Goal: Transaction & Acquisition: Purchase product/service

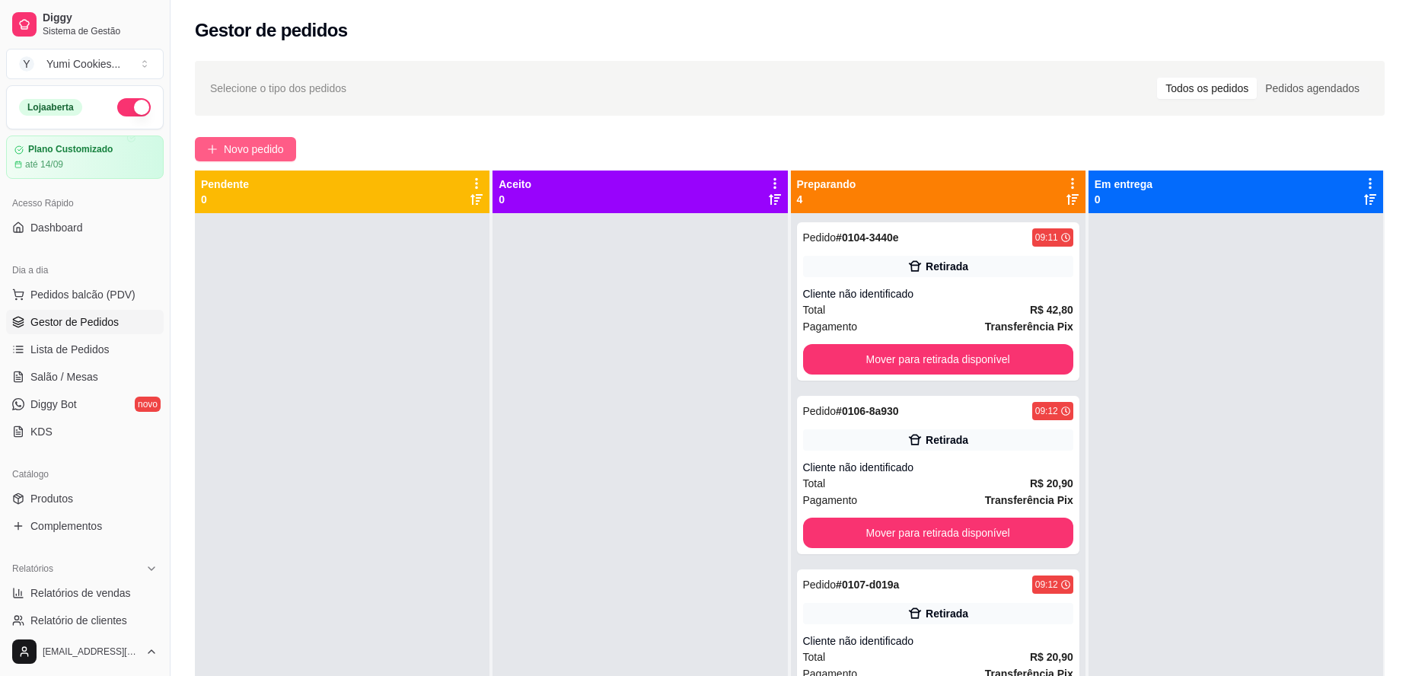
click at [279, 139] on button "Novo pedido" at bounding box center [245, 149] width 101 height 24
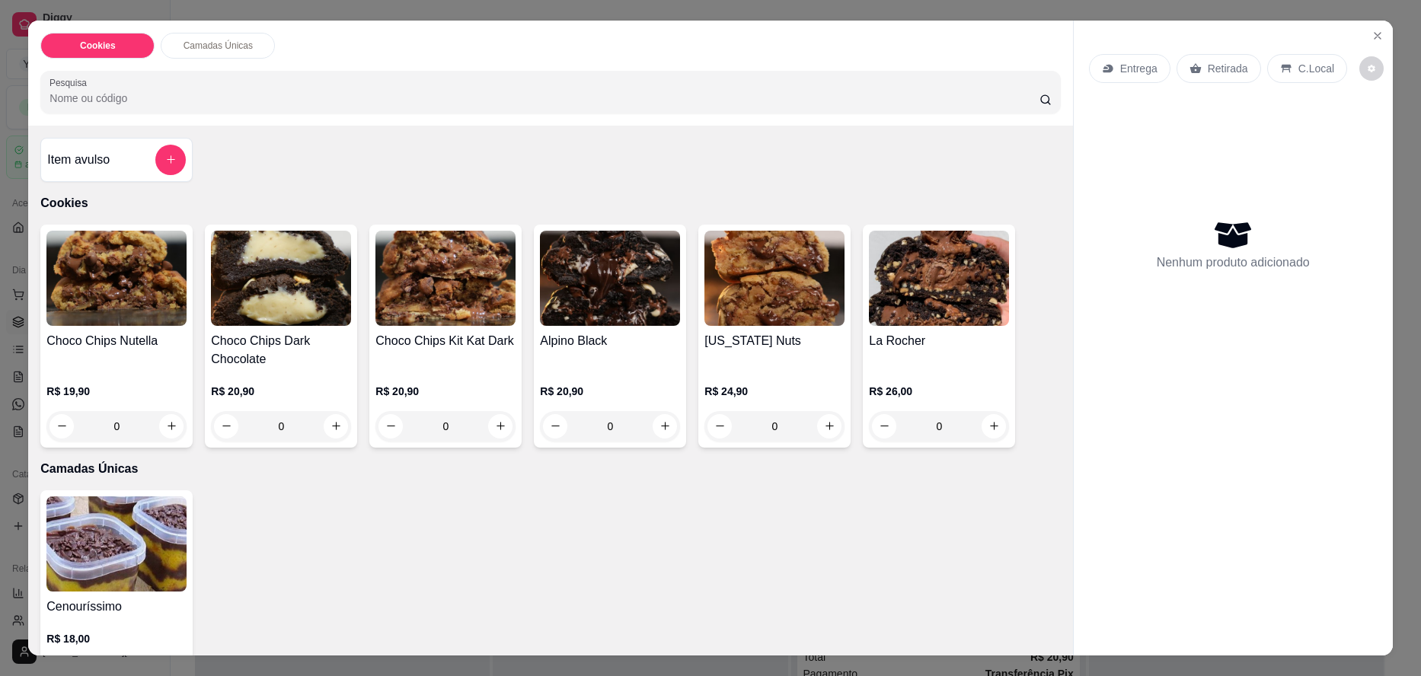
click at [658, 424] on div "0" at bounding box center [610, 426] width 140 height 30
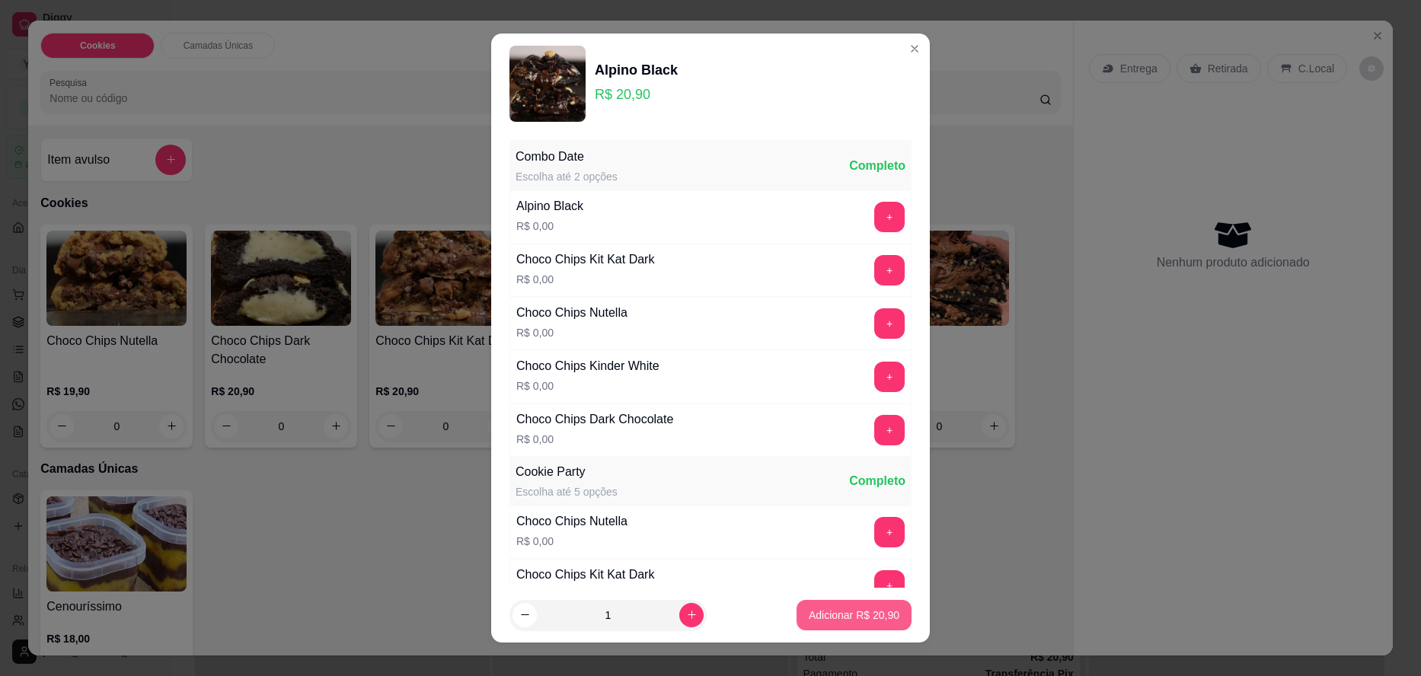
click at [818, 619] on p "Adicionar R$ 20,90" at bounding box center [854, 615] width 91 height 15
type input "1"
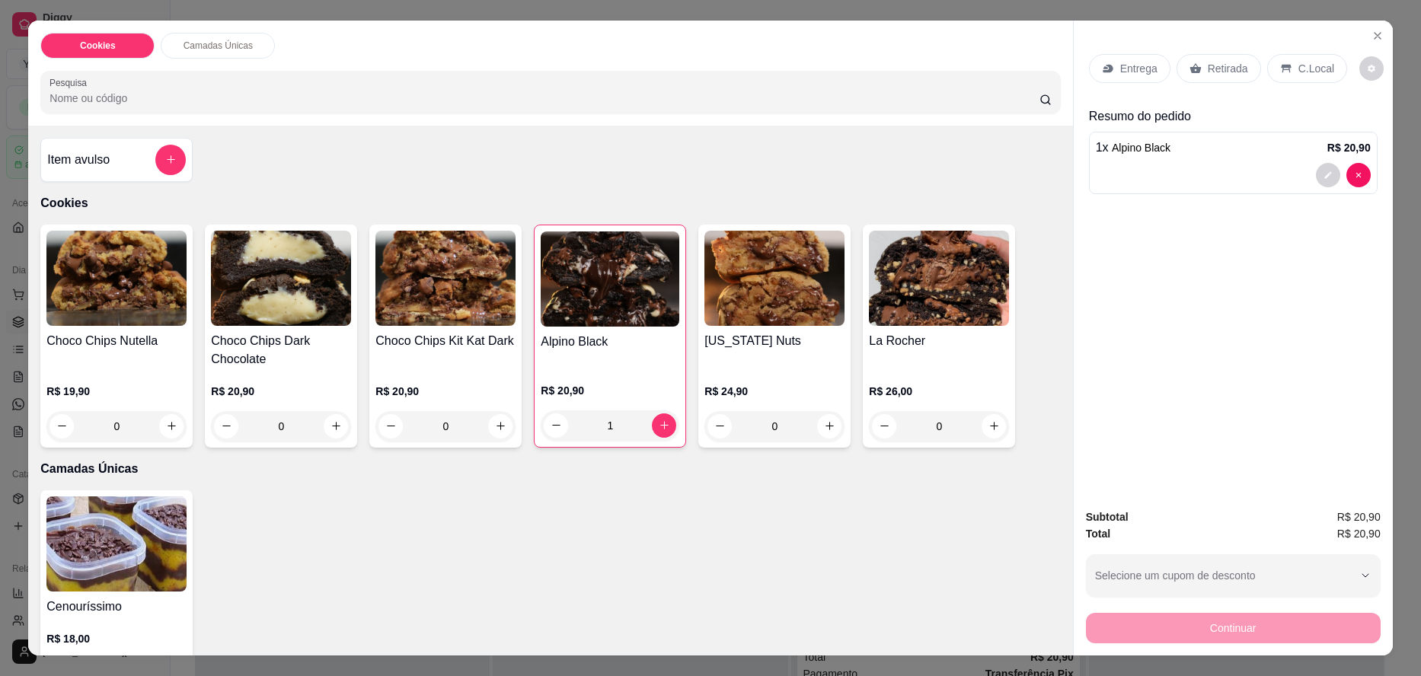
click at [1127, 75] on p "Entrega" at bounding box center [1138, 68] width 37 height 15
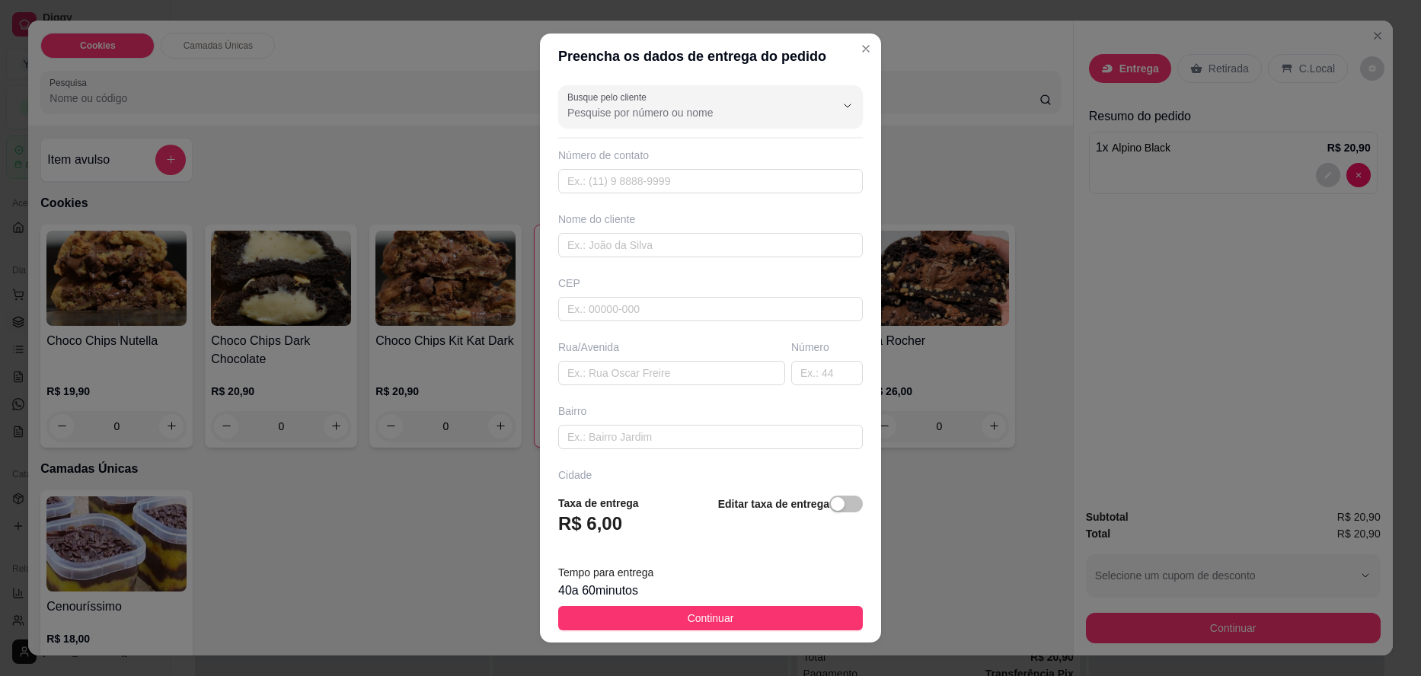
click at [659, 98] on div at bounding box center [710, 106] width 286 height 30
click at [646, 111] on input "Busque pelo cliente" at bounding box center [689, 112] width 244 height 15
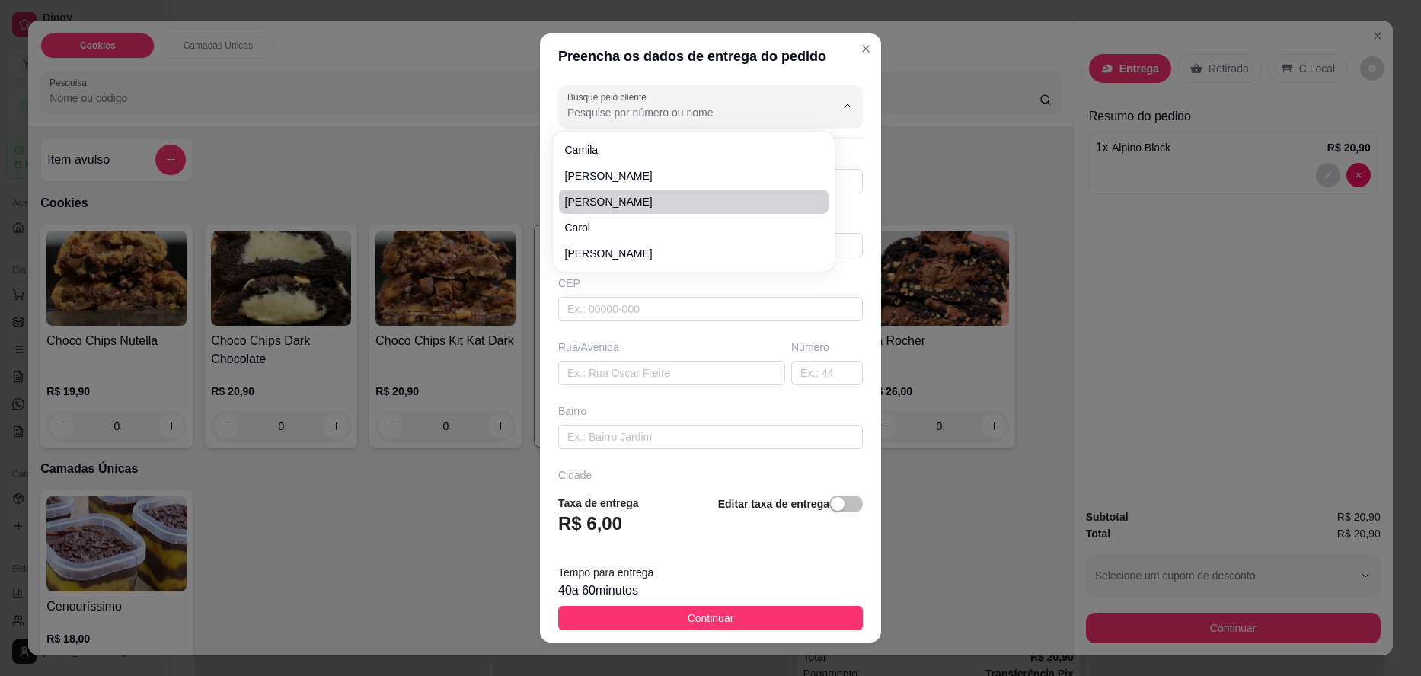
click at [621, 201] on span "[PERSON_NAME]" at bounding box center [686, 201] width 242 height 15
type input "[PERSON_NAME]"
type input "14981563269"
type input "[PERSON_NAME]"
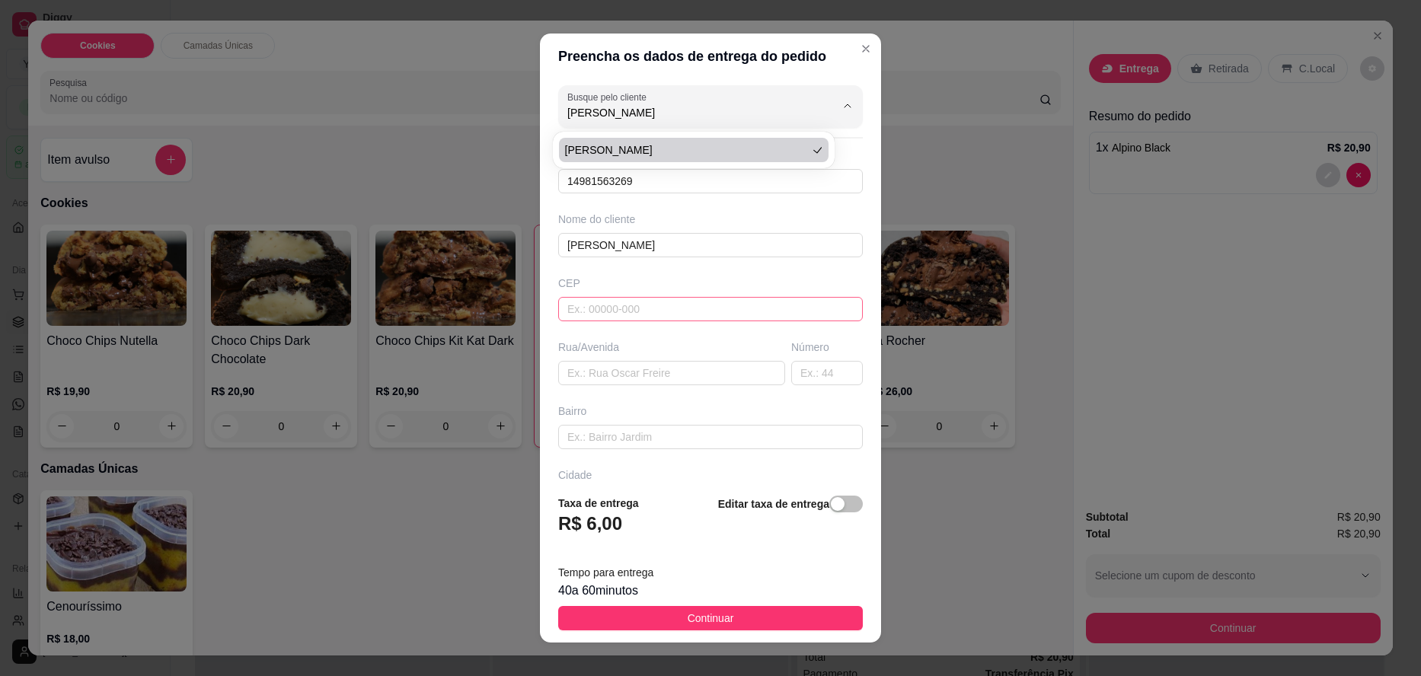
click at [648, 300] on input "text" at bounding box center [710, 309] width 305 height 24
click at [624, 307] on input "text" at bounding box center [710, 309] width 305 height 24
paste input "17402016"
type input "17402016"
type input "Rua [PERSON_NAME]"
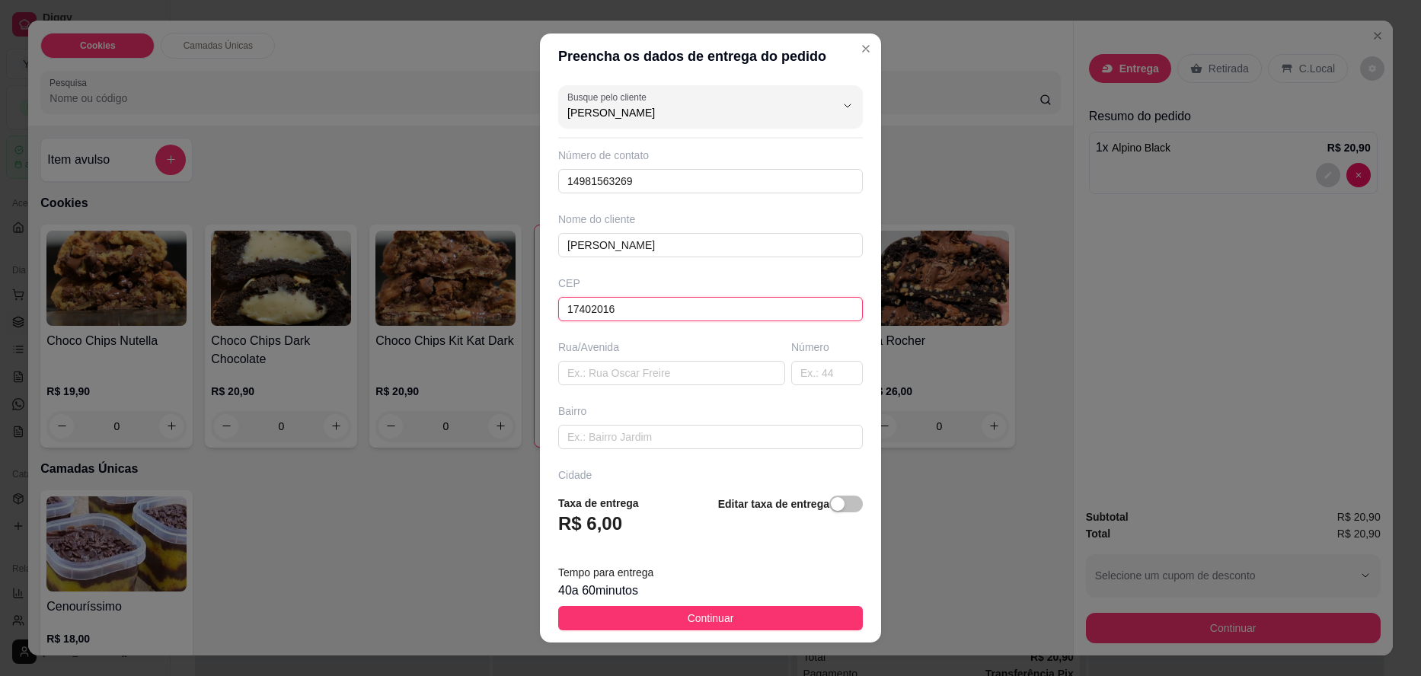
type input "[PERSON_NAME]"
type input "Garça"
type input "17402016"
click at [758, 376] on input "Rua [PERSON_NAME]" at bounding box center [671, 373] width 227 height 24
click at [791, 376] on input "text" at bounding box center [827, 373] width 72 height 24
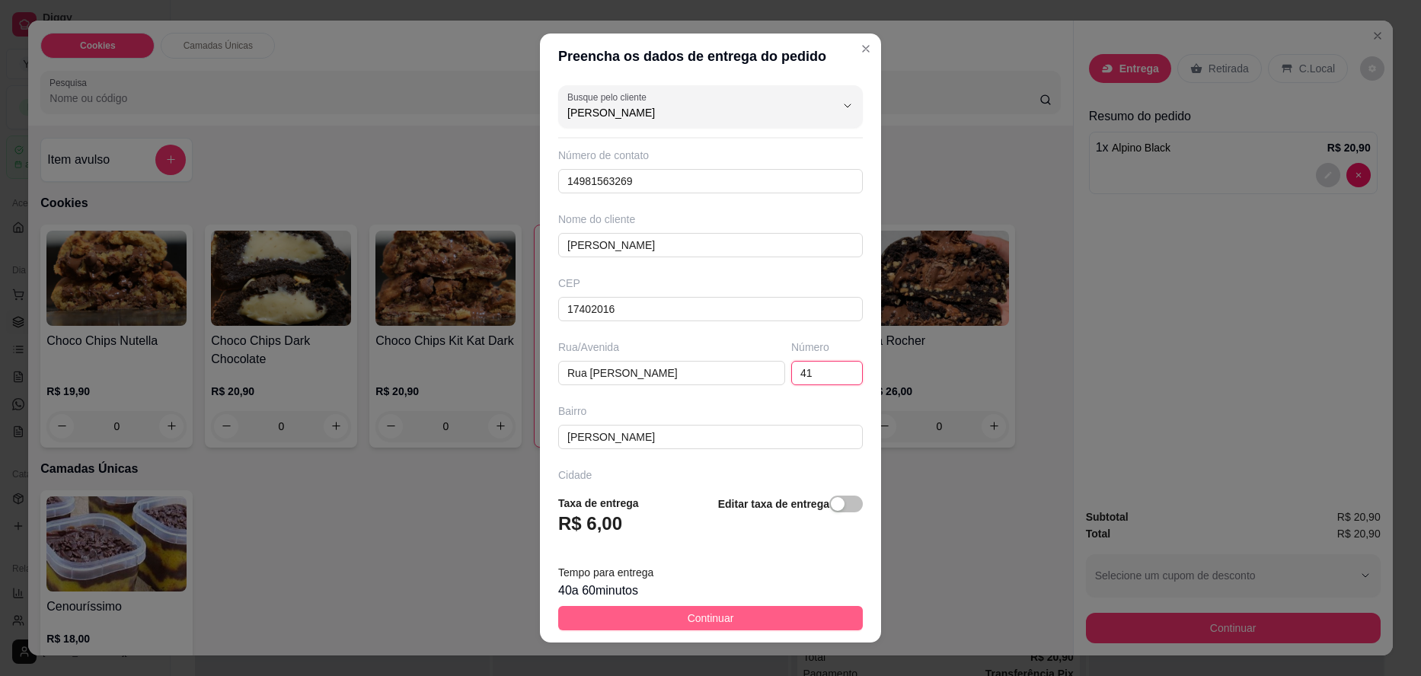
type input "41"
click at [671, 615] on button "Continuar" at bounding box center [710, 618] width 305 height 24
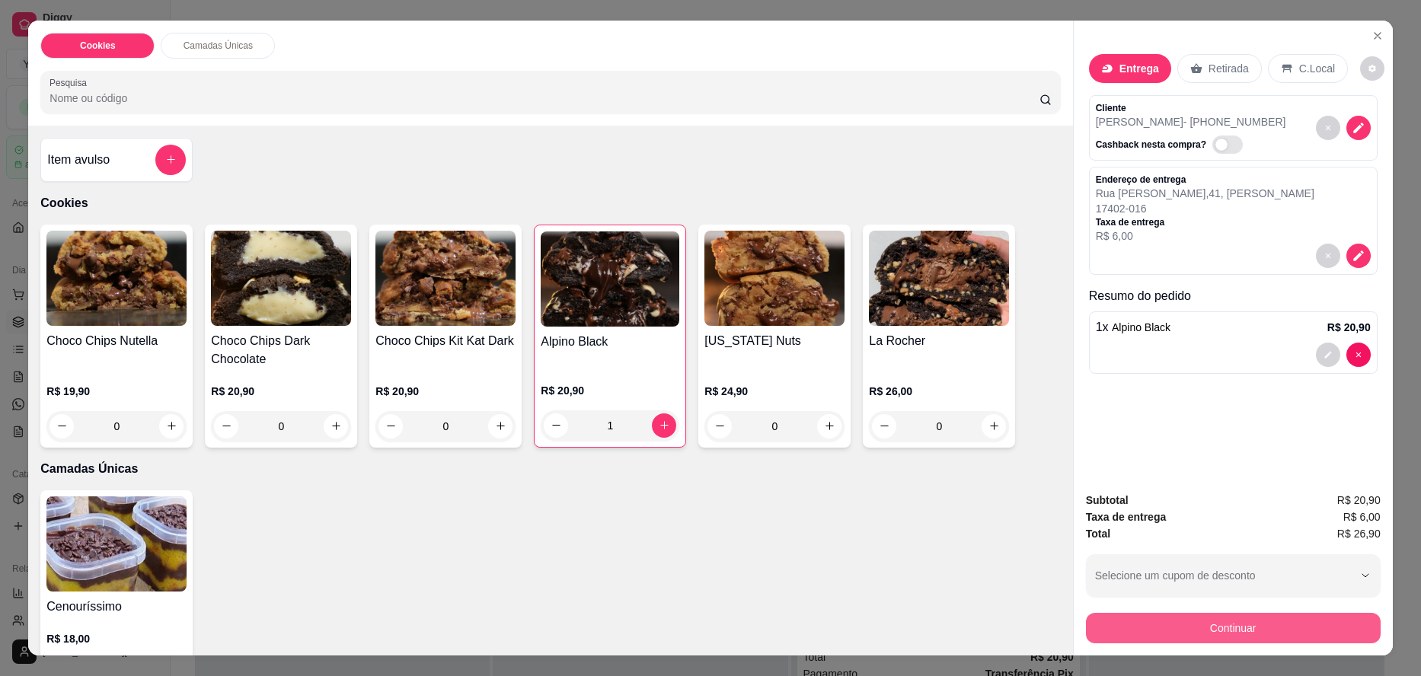
click at [1244, 624] on button "Continuar" at bounding box center [1233, 628] width 295 height 30
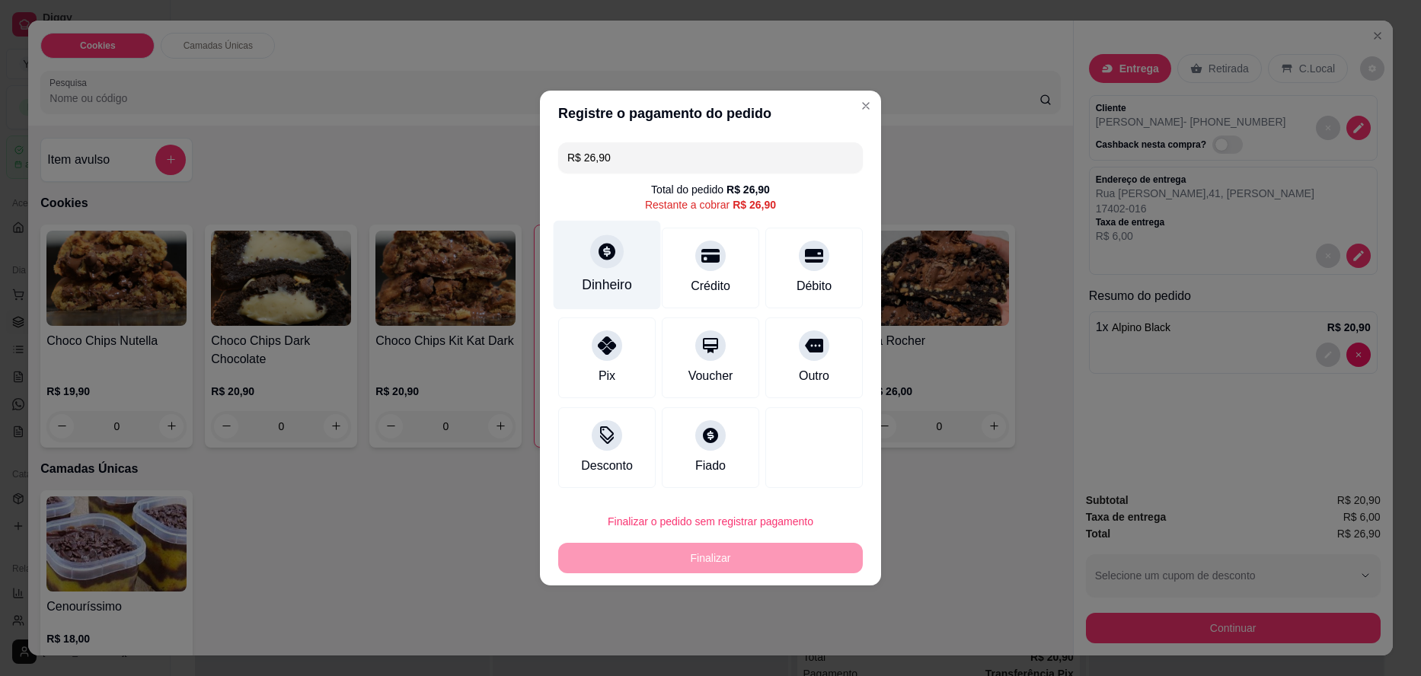
click at [605, 279] on div "Dinheiro" at bounding box center [607, 285] width 50 height 20
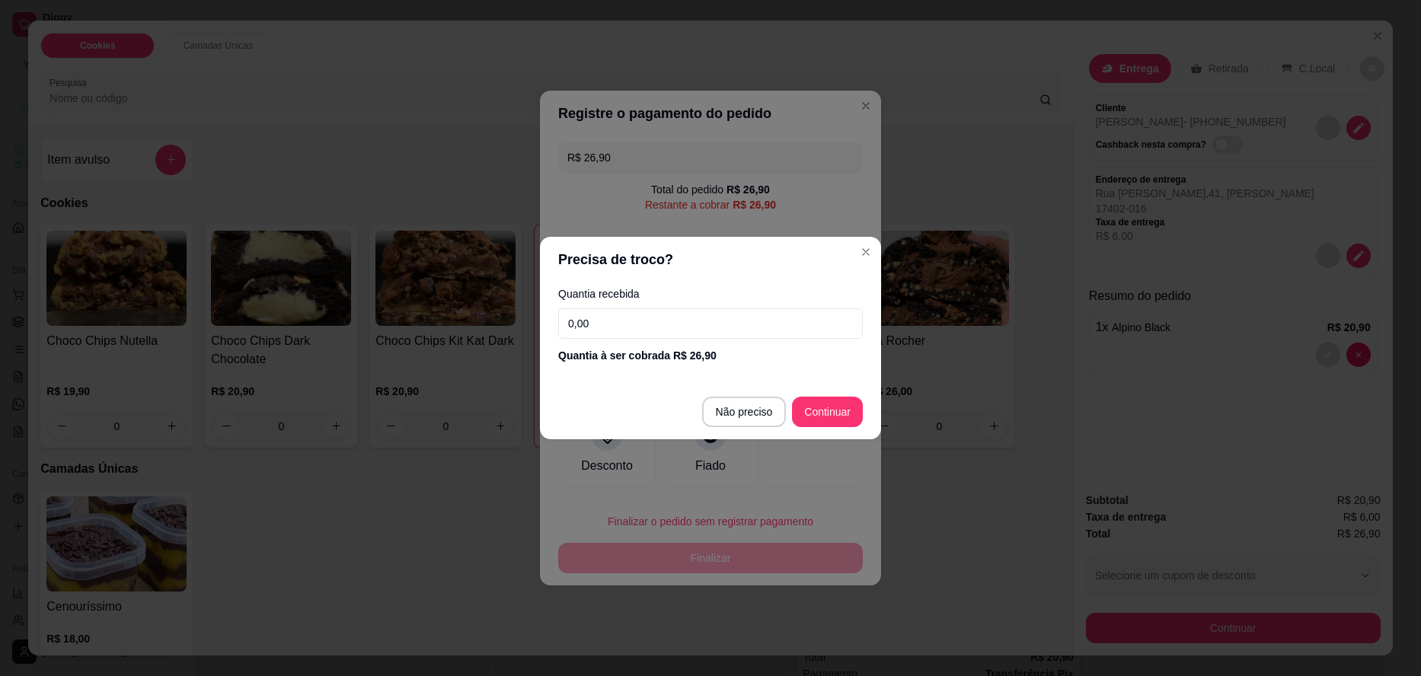
click at [620, 325] on input "0,00" at bounding box center [710, 323] width 305 height 30
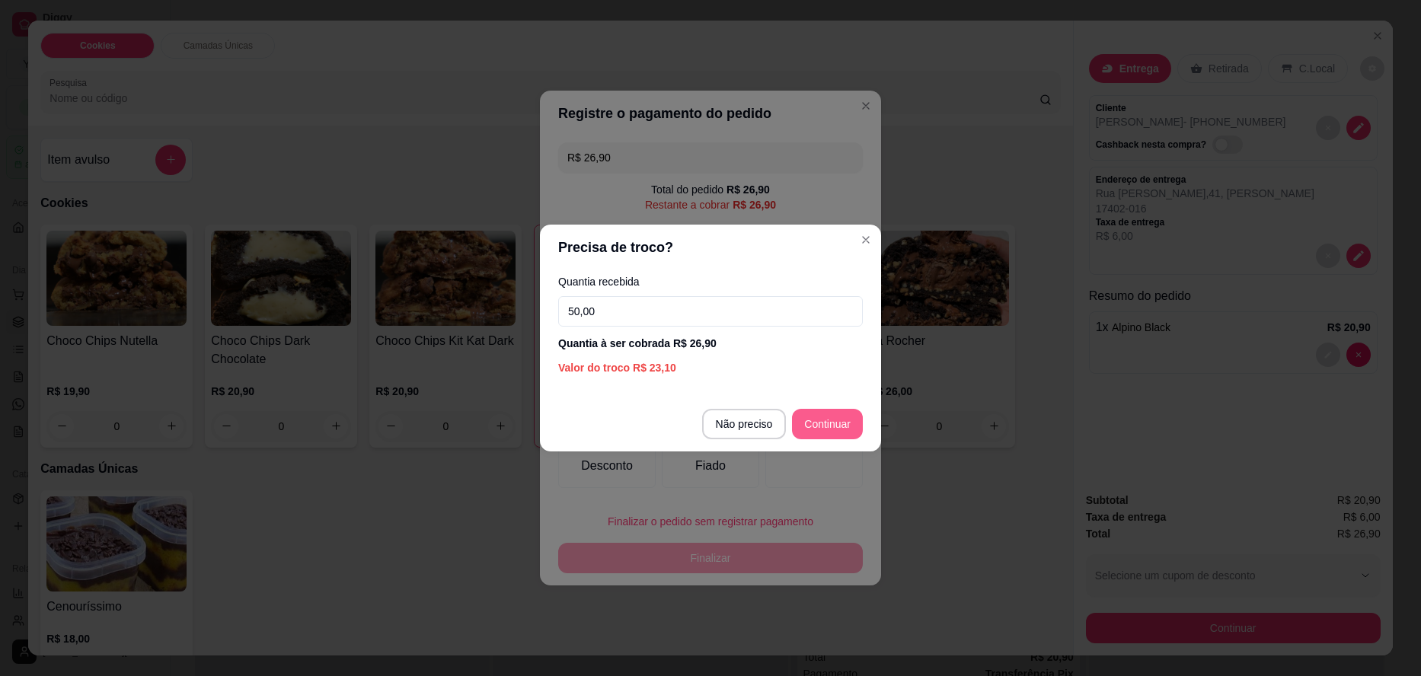
type input "50,00"
type input "R$ 0,00"
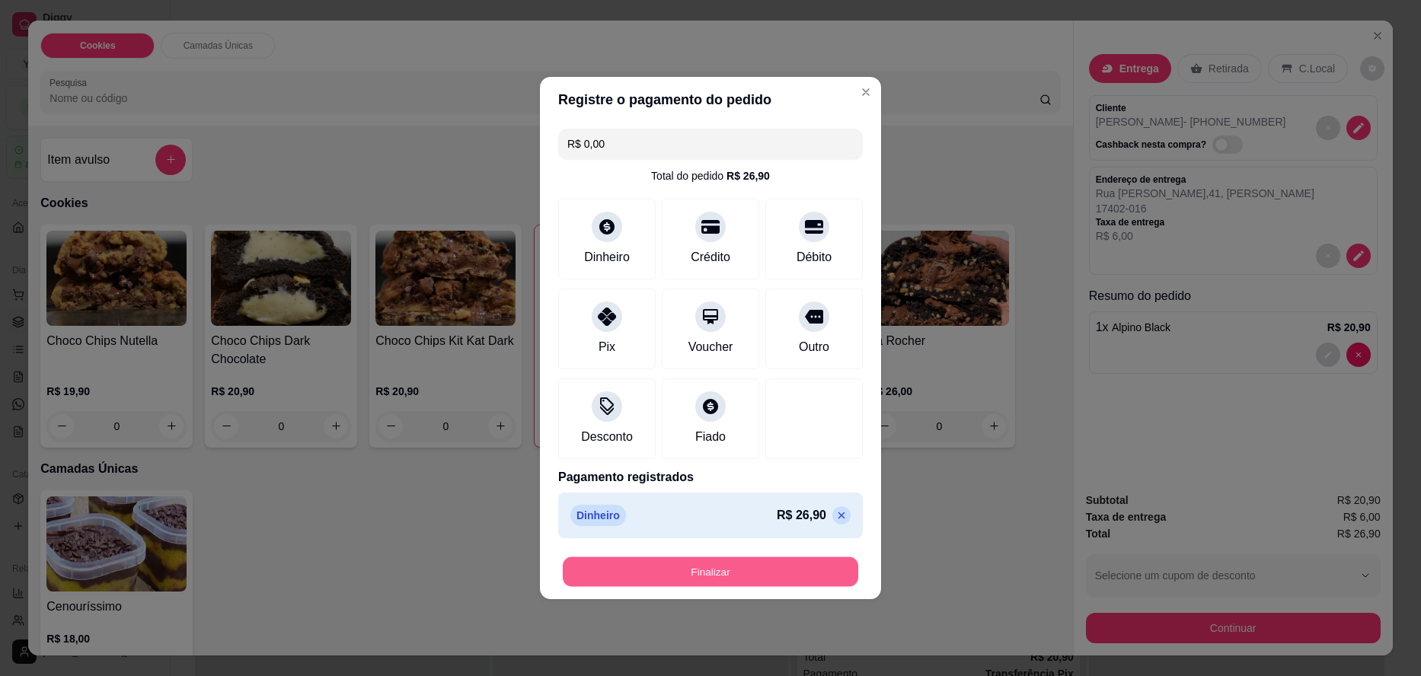
click at [787, 579] on button "Finalizar" at bounding box center [710, 572] width 295 height 30
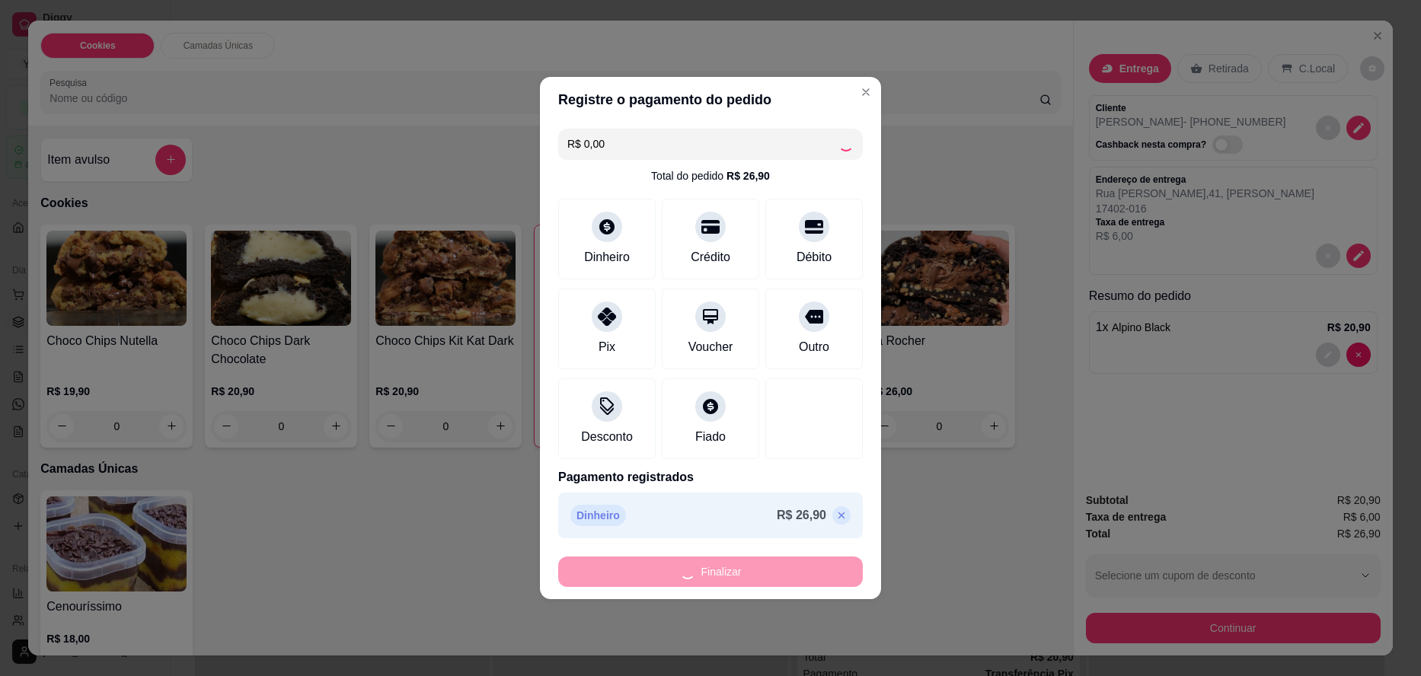
type input "0"
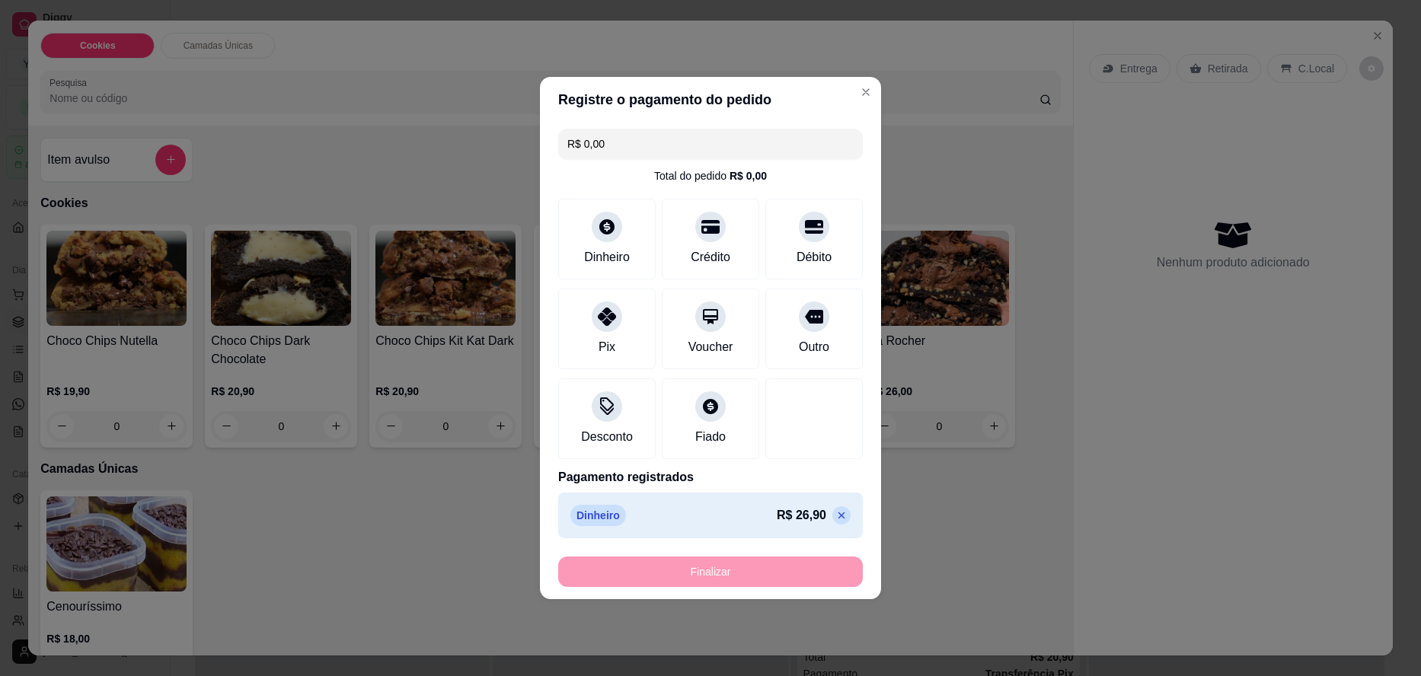
type input "-R$ 26,90"
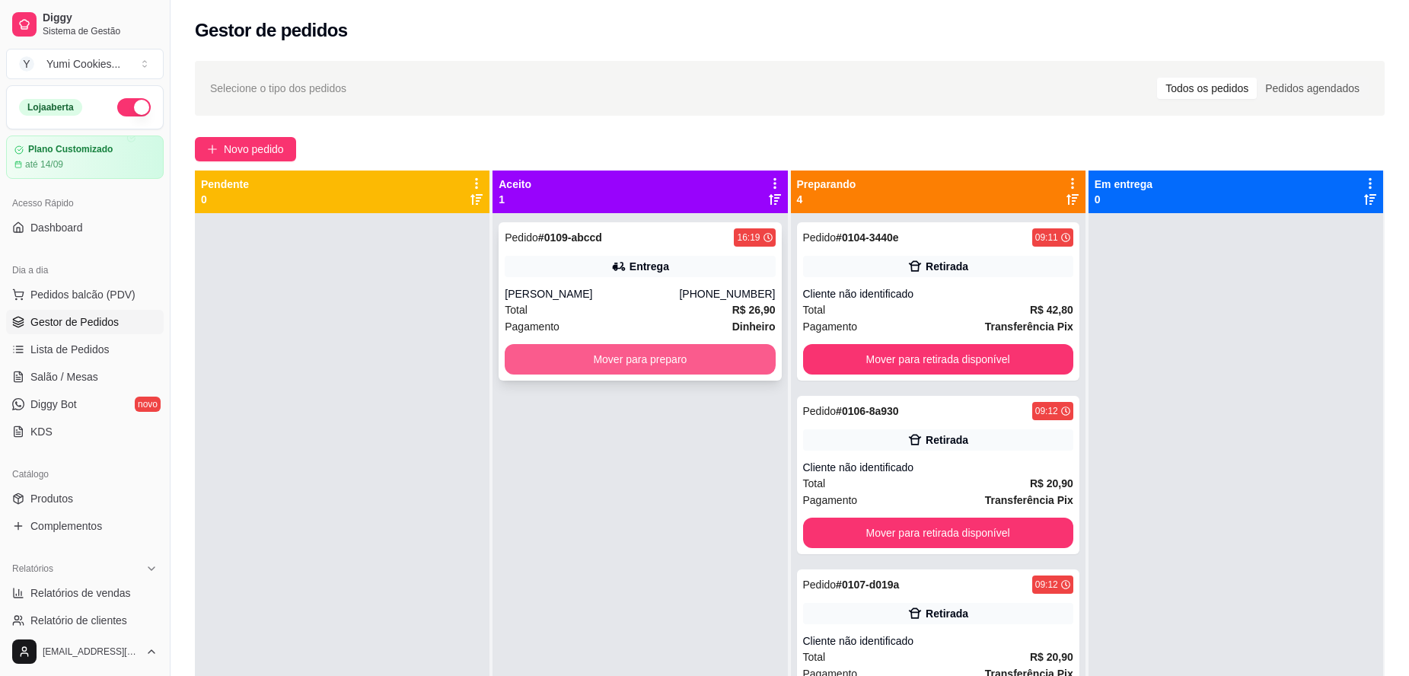
click at [604, 359] on button "Mover para preparo" at bounding box center [640, 359] width 270 height 30
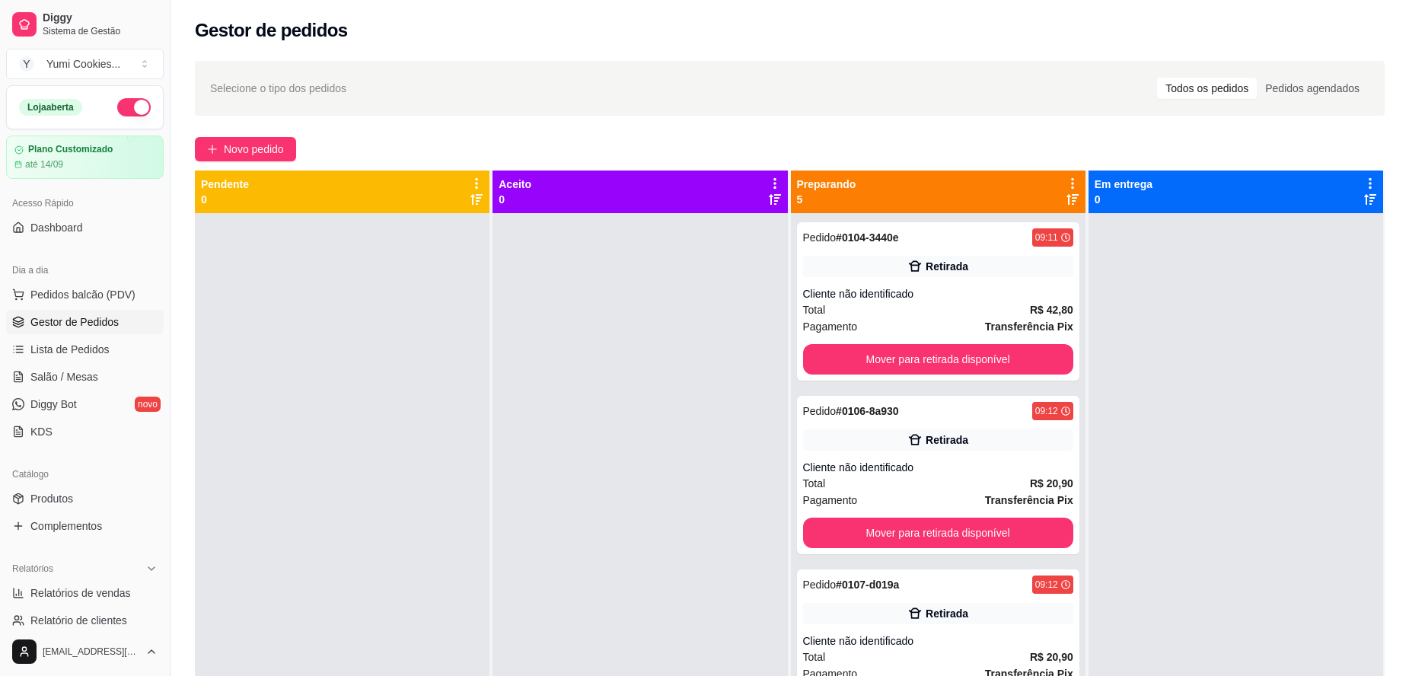
click at [1057, 94] on div "Selecione o tipo dos pedidos Todos os pedidos Pedidos agendados" at bounding box center [790, 88] width 1160 height 24
